Goal: Navigation & Orientation: Find specific page/section

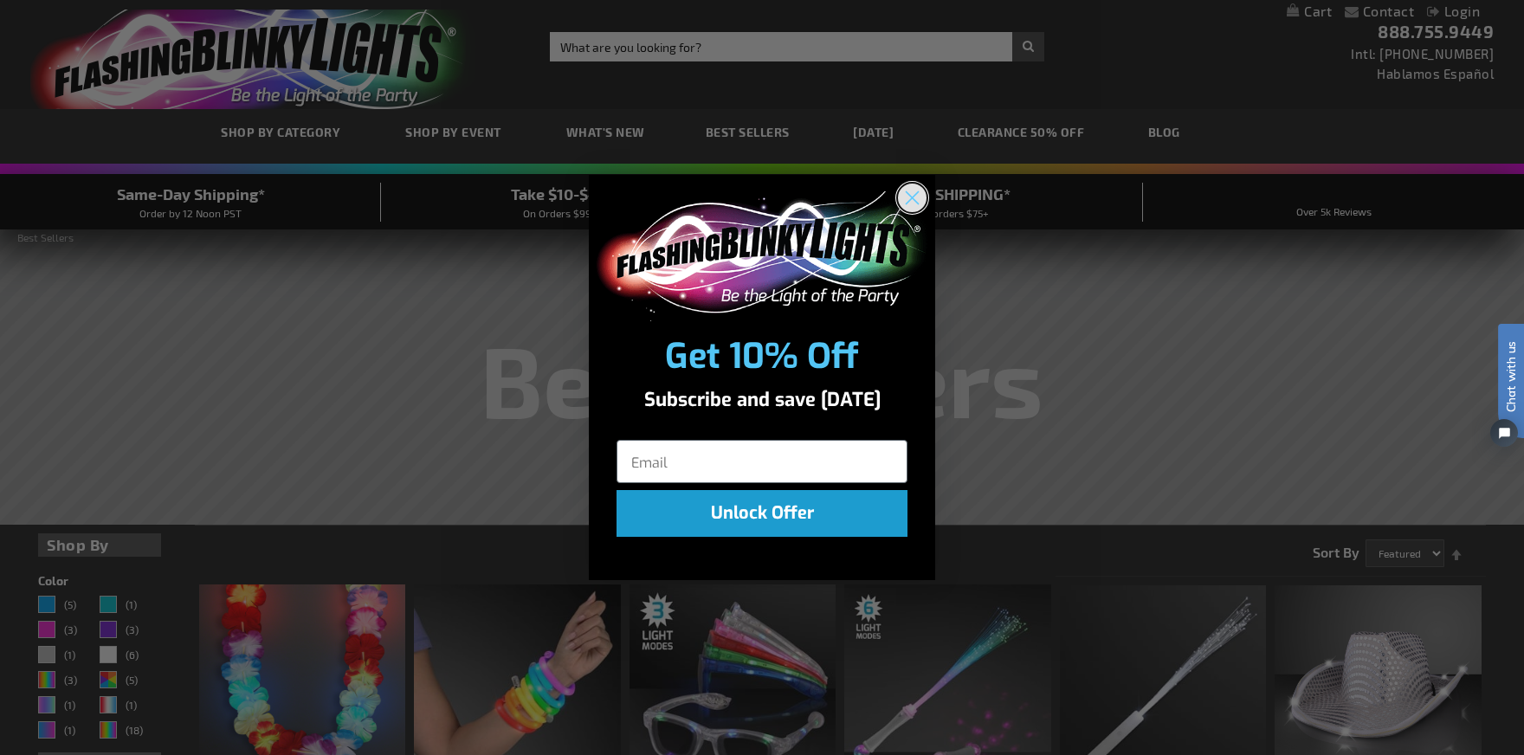
drag, startPoint x: 902, startPoint y: 198, endPoint x: 837, endPoint y: 6, distance: 202.9
click at [902, 197] on circle "Close dialog" at bounding box center [912, 197] width 29 height 29
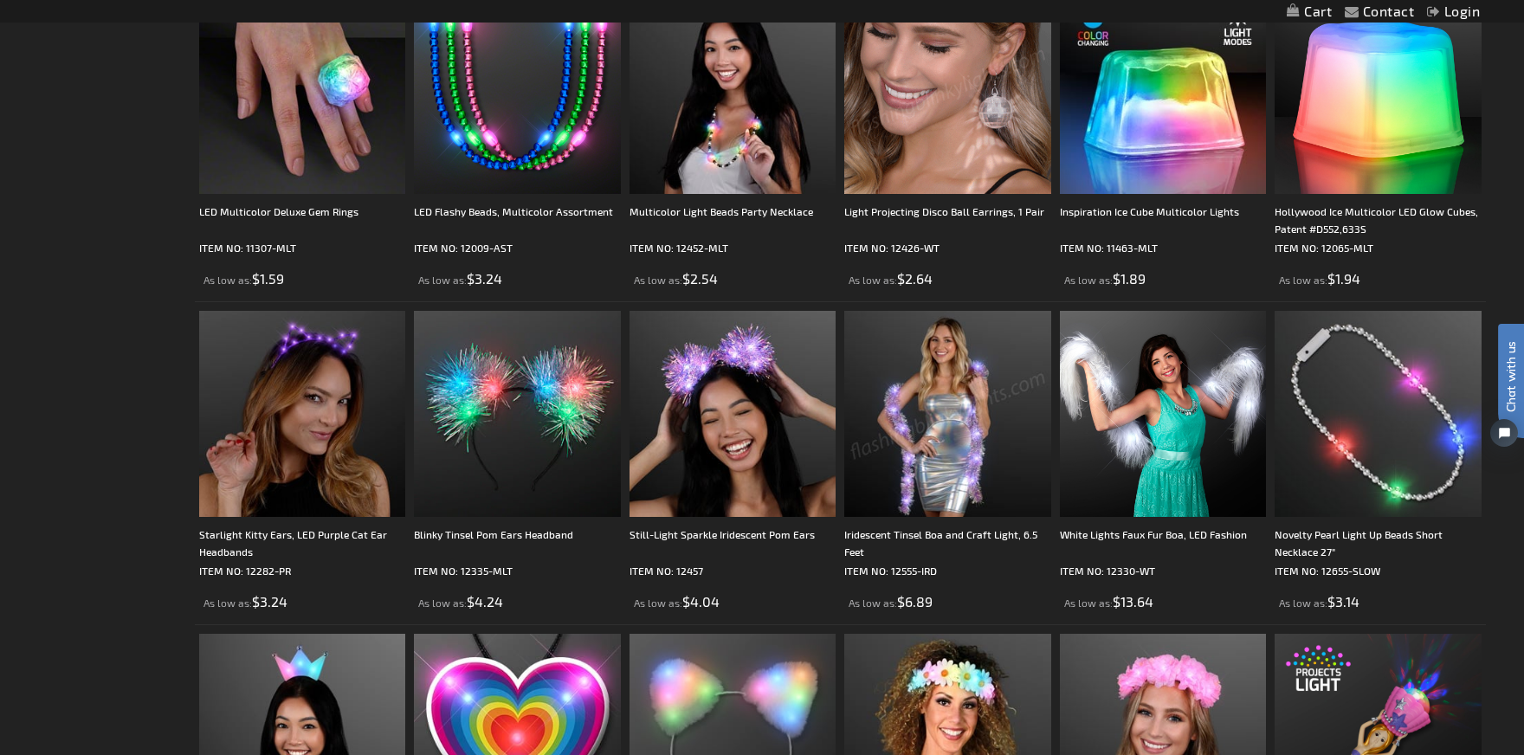
scroll to position [1299, 0]
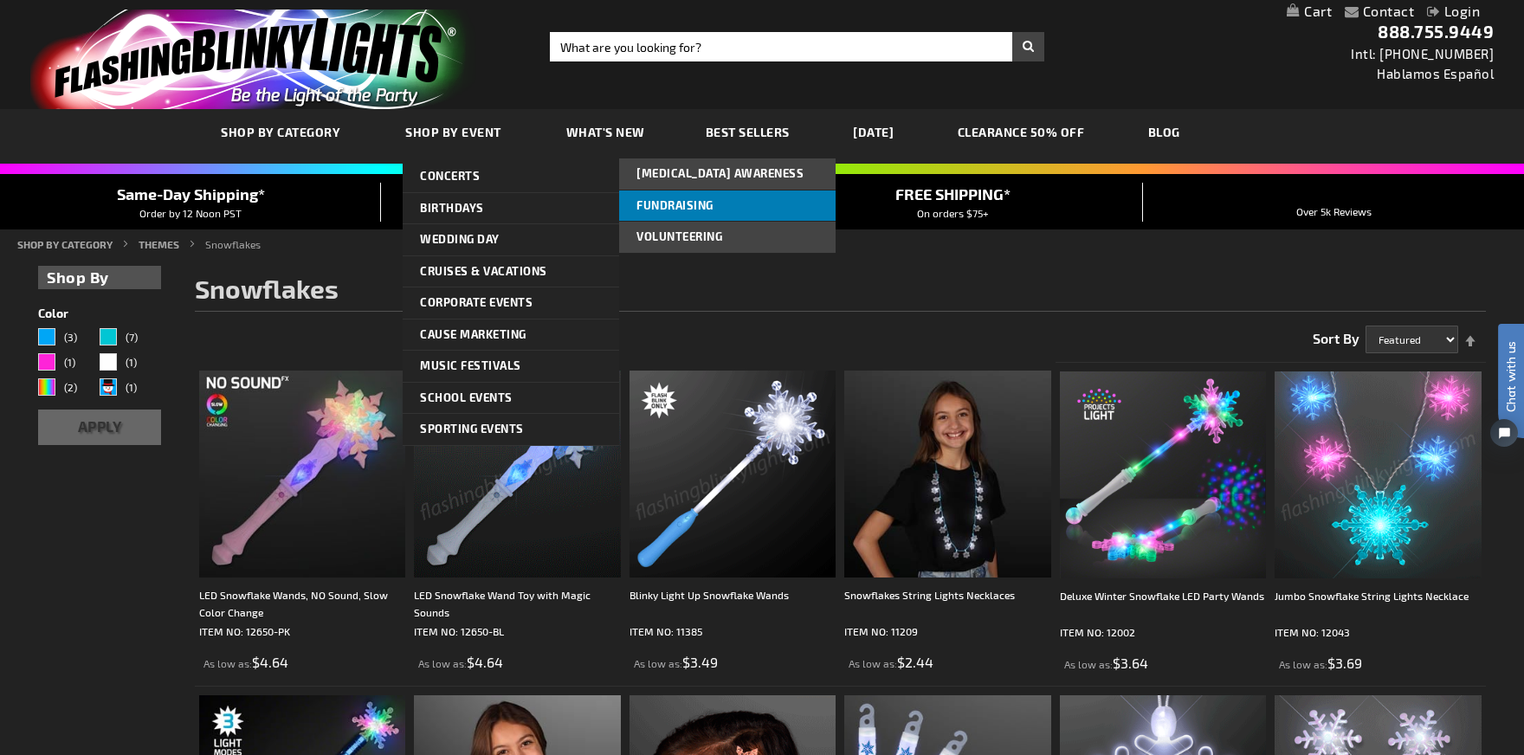
click at [687, 202] on span "Fundraising" at bounding box center [674, 205] width 77 height 14
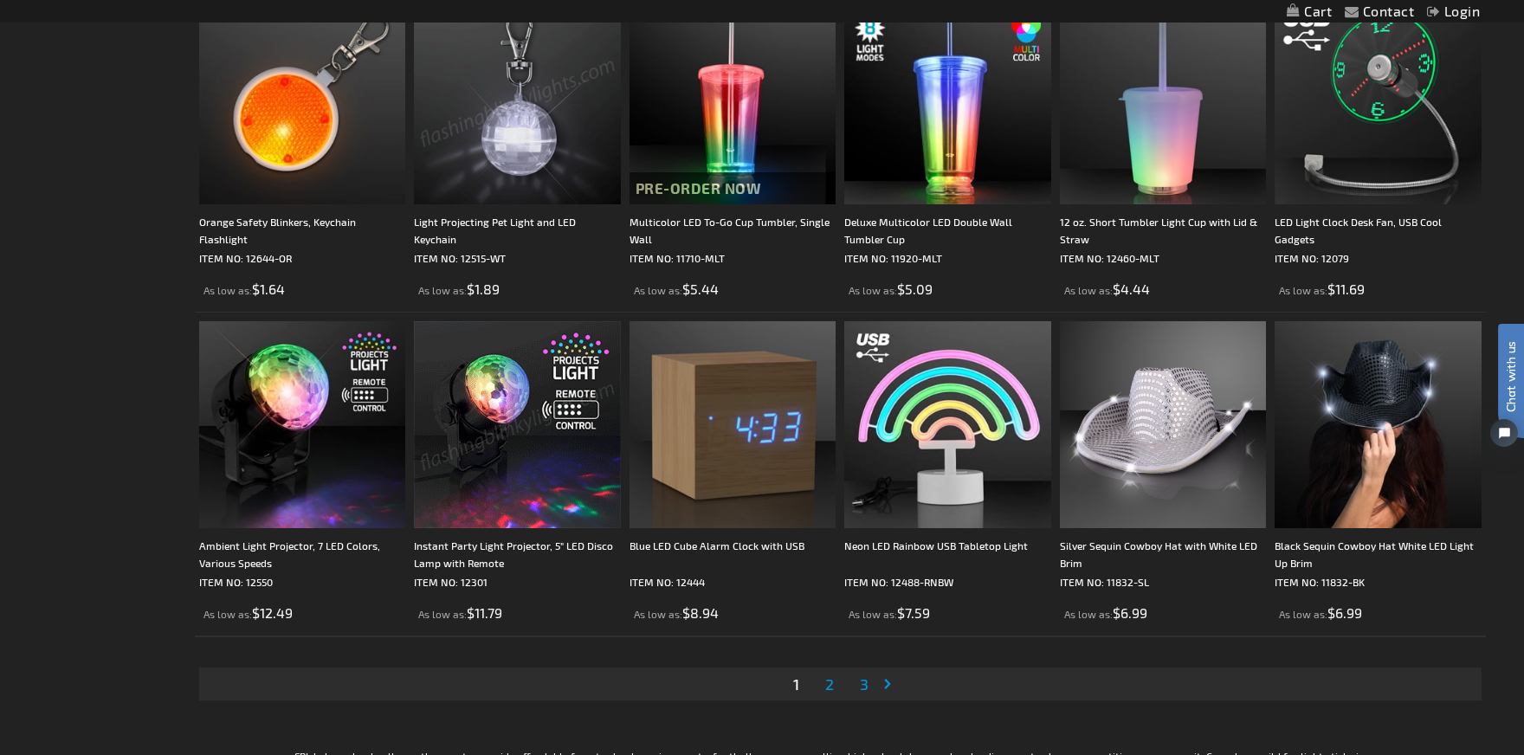
scroll to position [3376, 0]
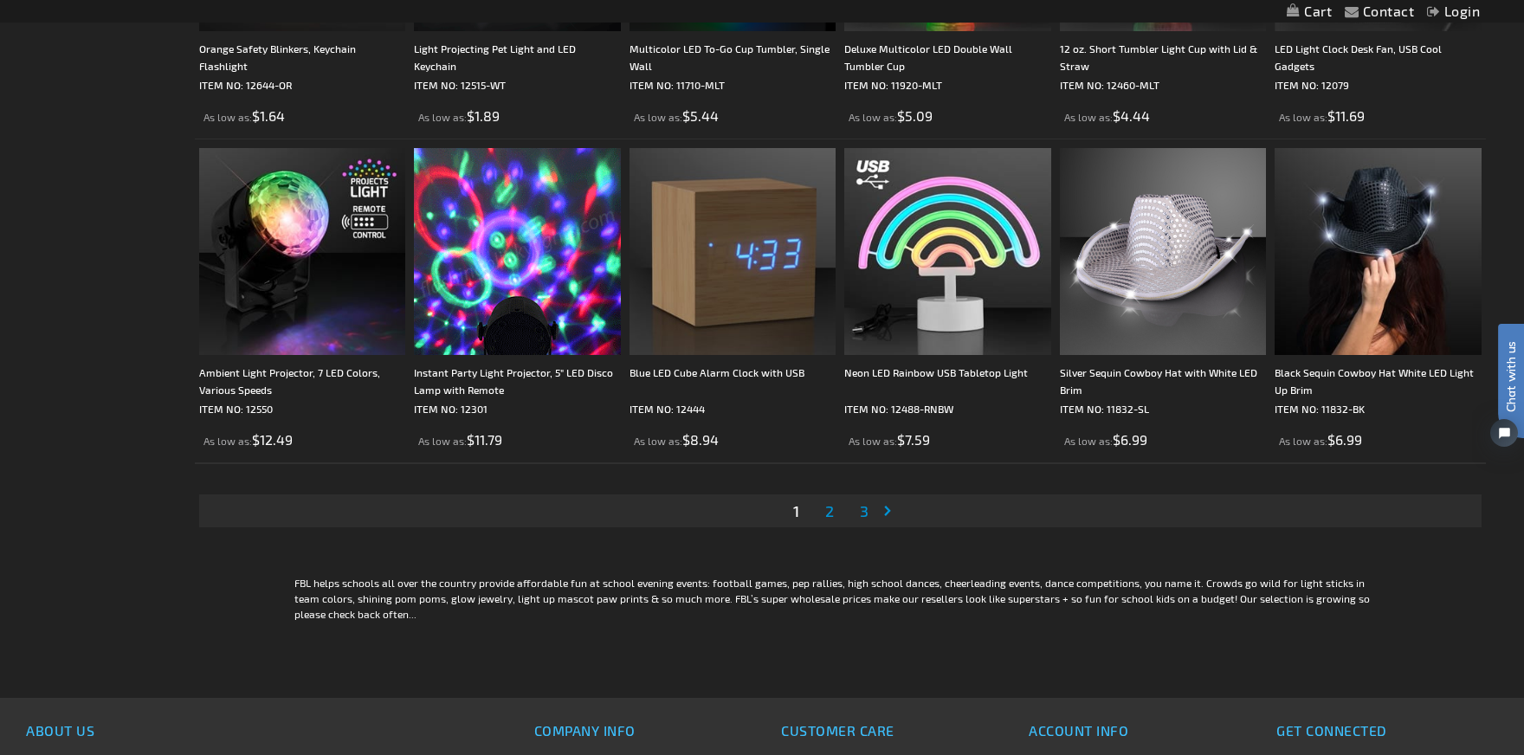
click at [838, 505] on li "Page 2" at bounding box center [829, 510] width 33 height 33
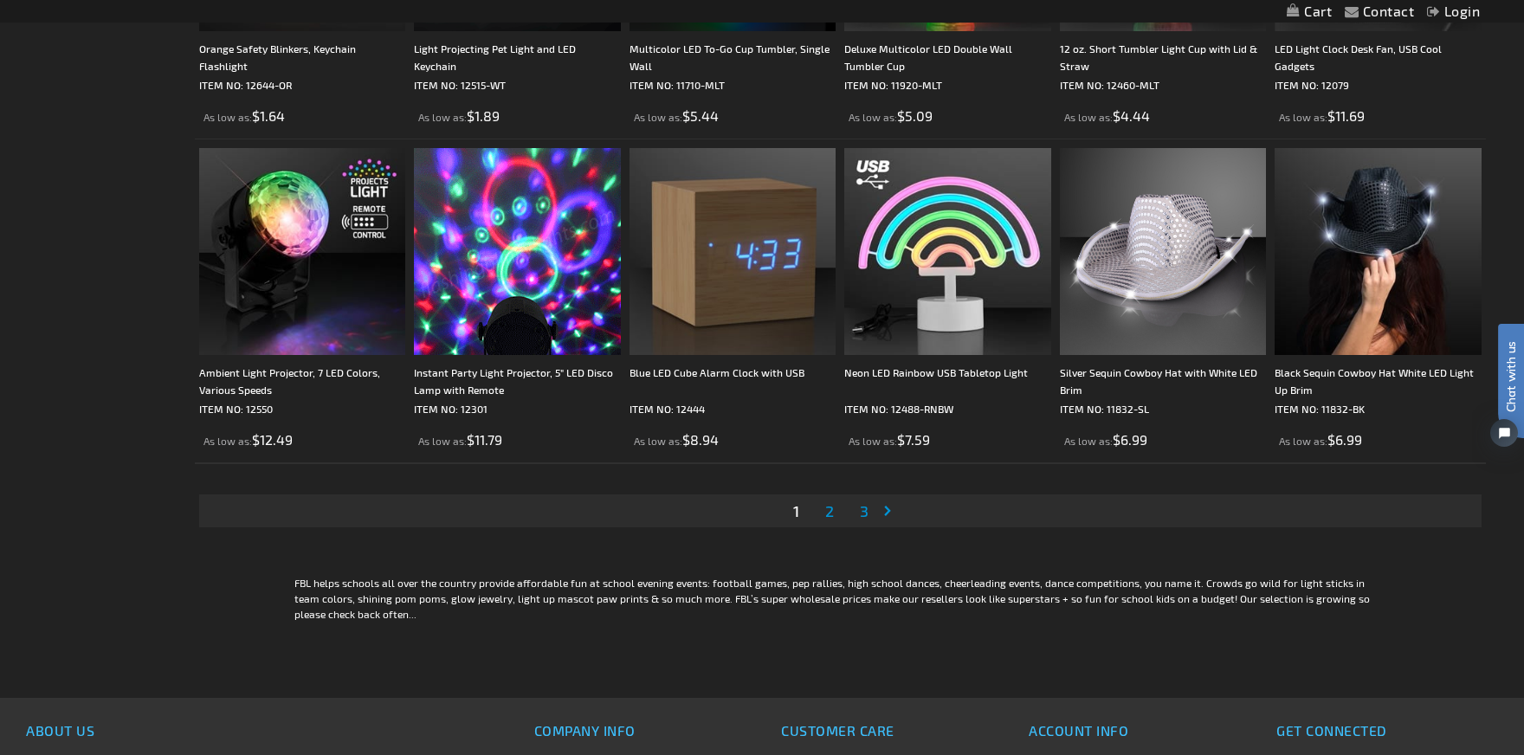
click at [833, 507] on span "2" at bounding box center [829, 510] width 9 height 19
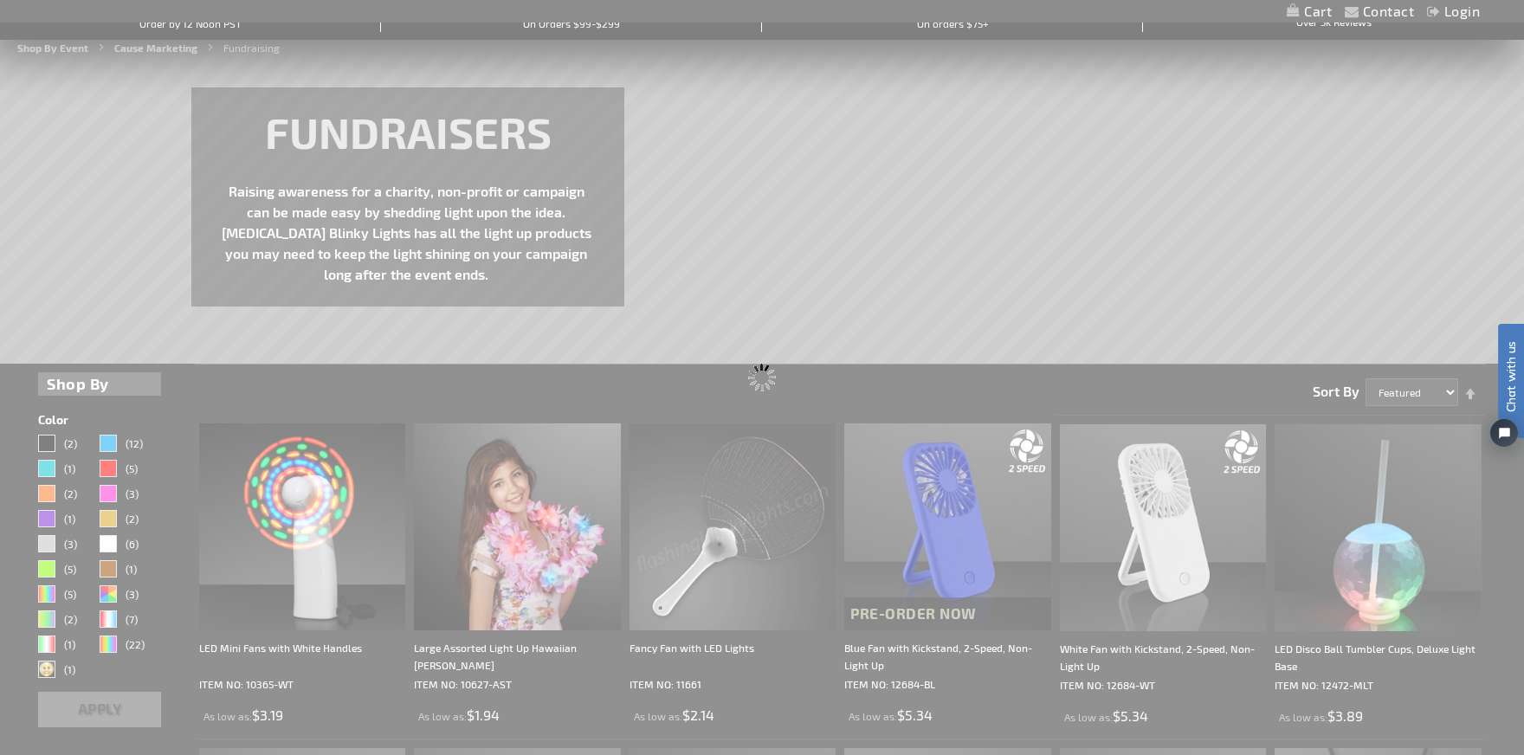
scroll to position [0, 0]
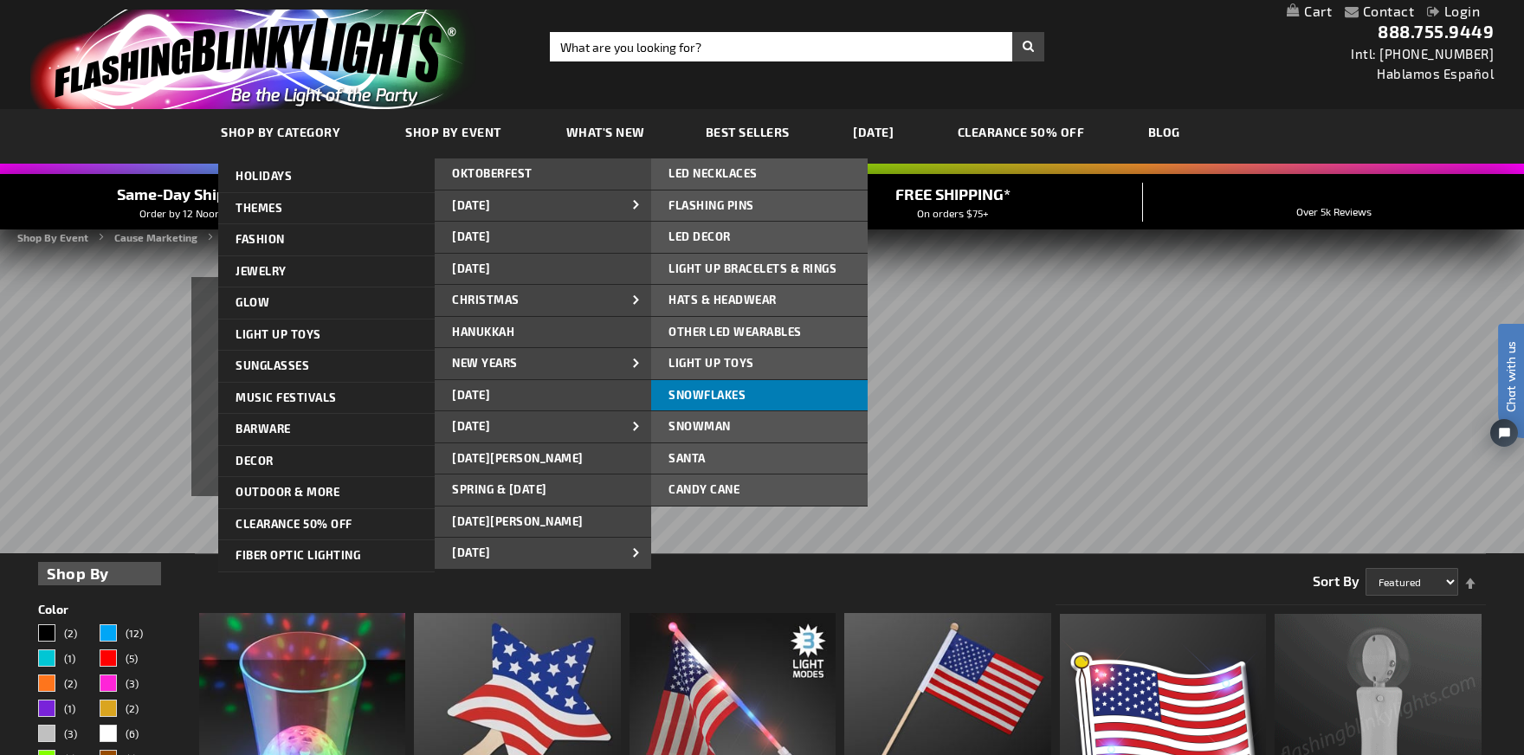
click at [724, 397] on span "Snowflakes" at bounding box center [706, 395] width 77 height 14
